Goal: Answer question/provide support

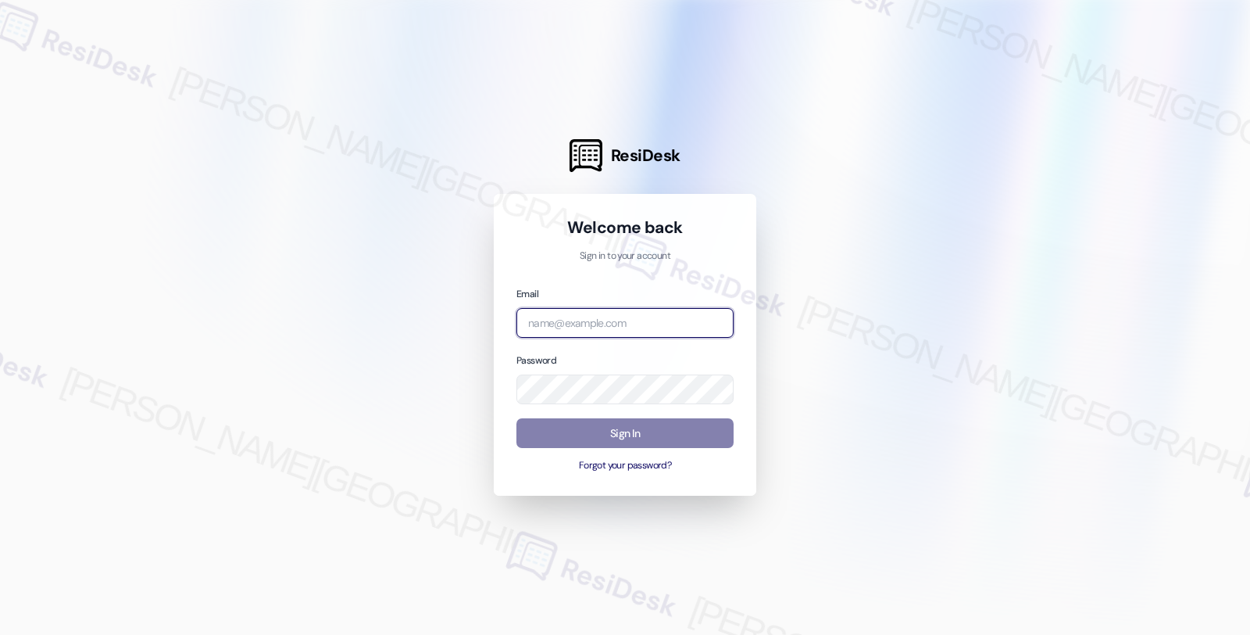
click at [617, 319] on input "email" at bounding box center [625, 323] width 217 height 30
type input "[EMAIL_ADDRESS][PERSON_NAME][DOMAIN_NAME]"
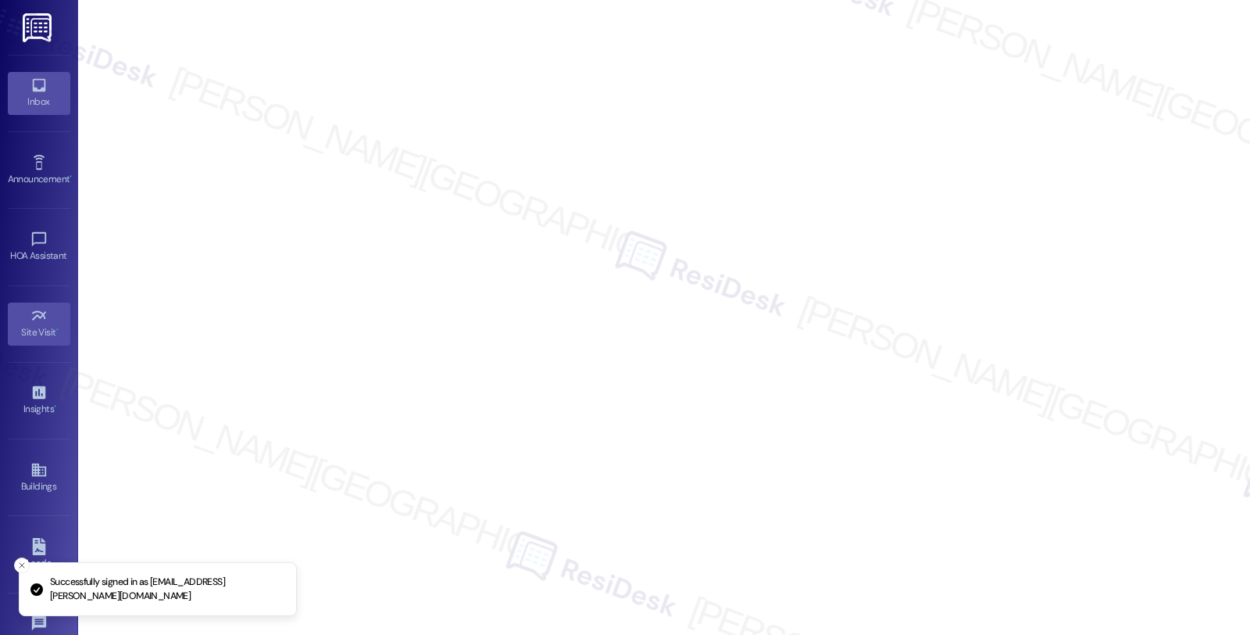
click at [40, 89] on icon at bounding box center [38, 85] width 13 height 13
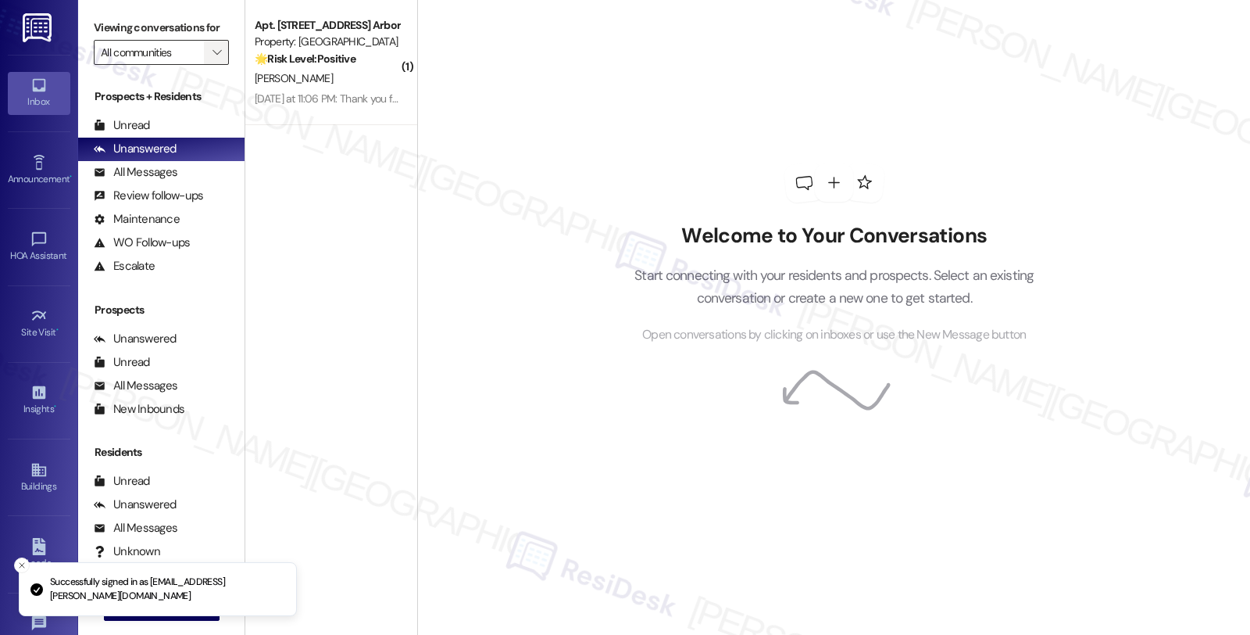
click at [213, 59] on icon "" at bounding box center [217, 52] width 9 height 13
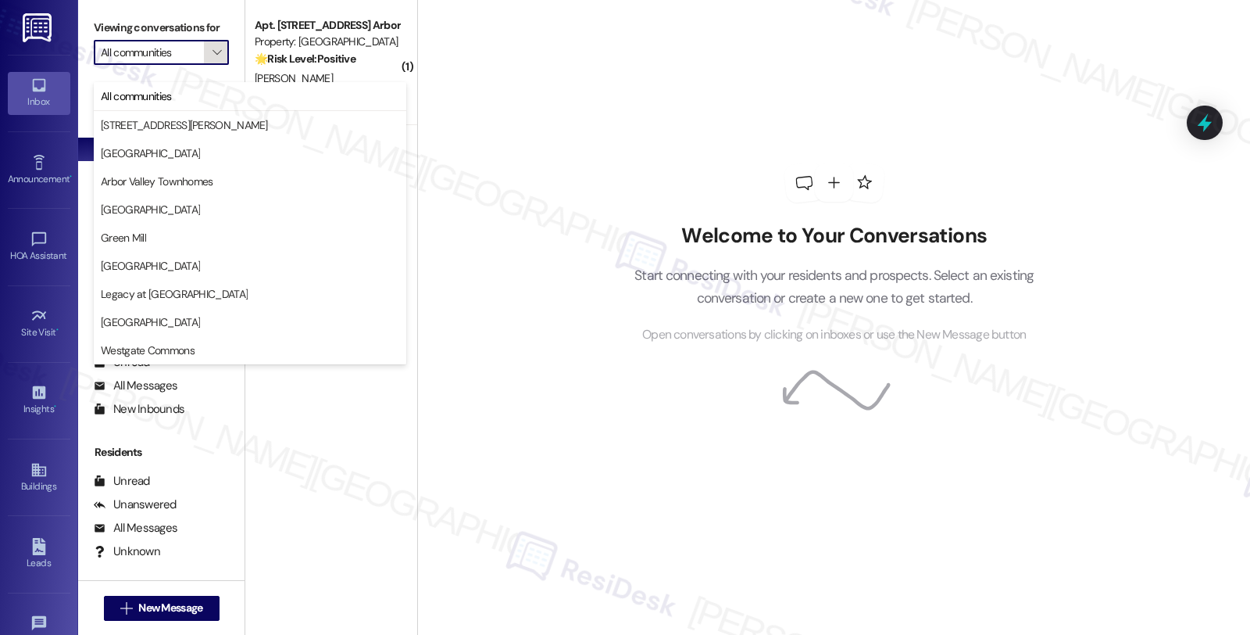
click at [213, 59] on icon "" at bounding box center [217, 52] width 9 height 13
